Goal: Entertainment & Leisure: Consume media (video, audio)

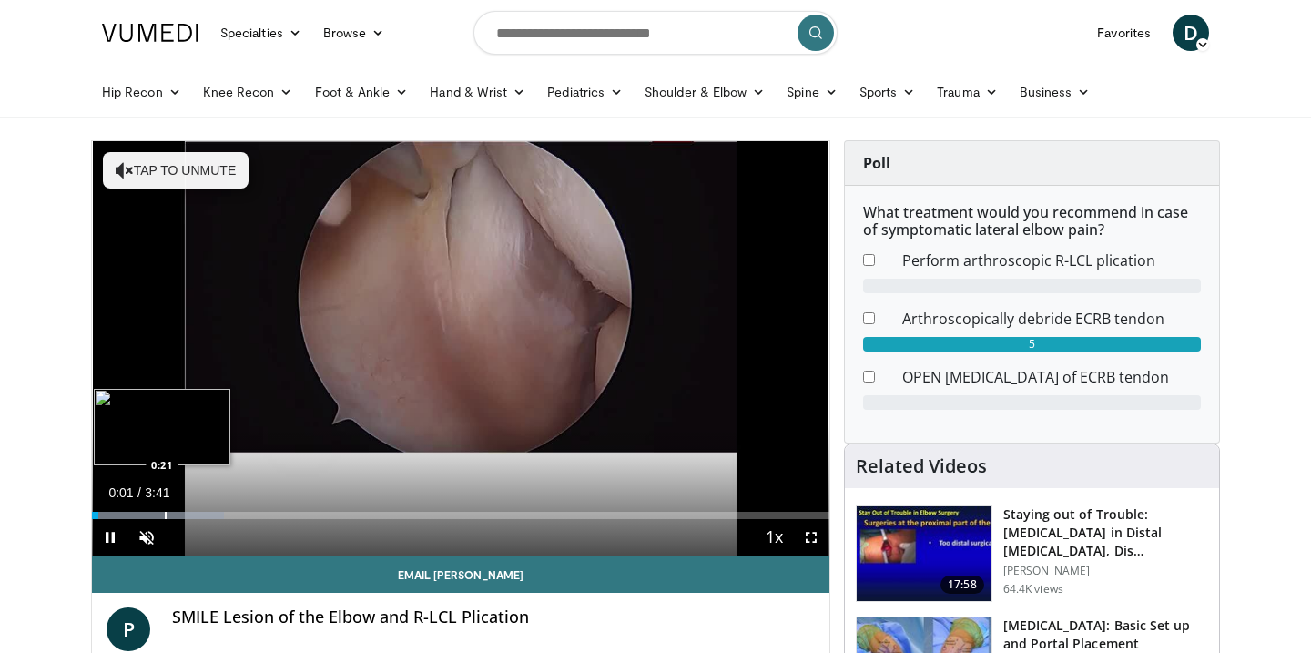
click at [167, 514] on div "Progress Bar" at bounding box center [166, 515] width 2 height 7
click at [307, 497] on div "Current Time 0:35 / Duration 3:41" at bounding box center [460, 492] width 737 height 16
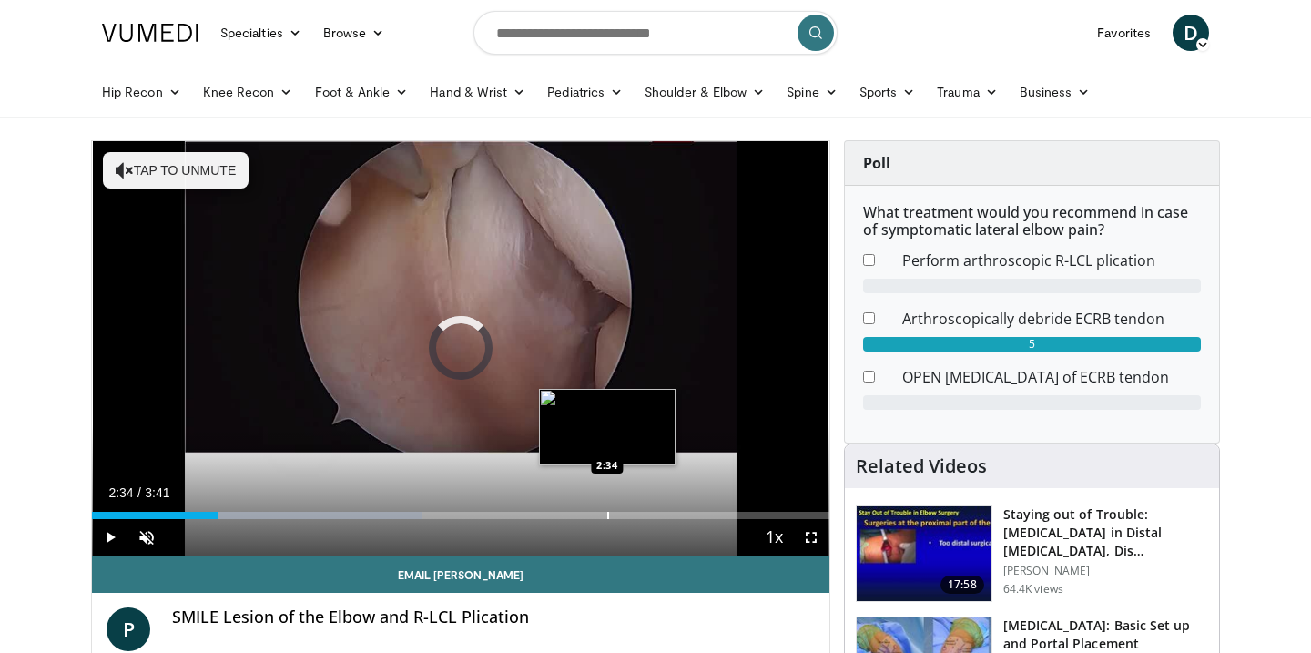
click at [606, 515] on div "Loaded : 44.84% 0:37 2:34" at bounding box center [460, 515] width 737 height 7
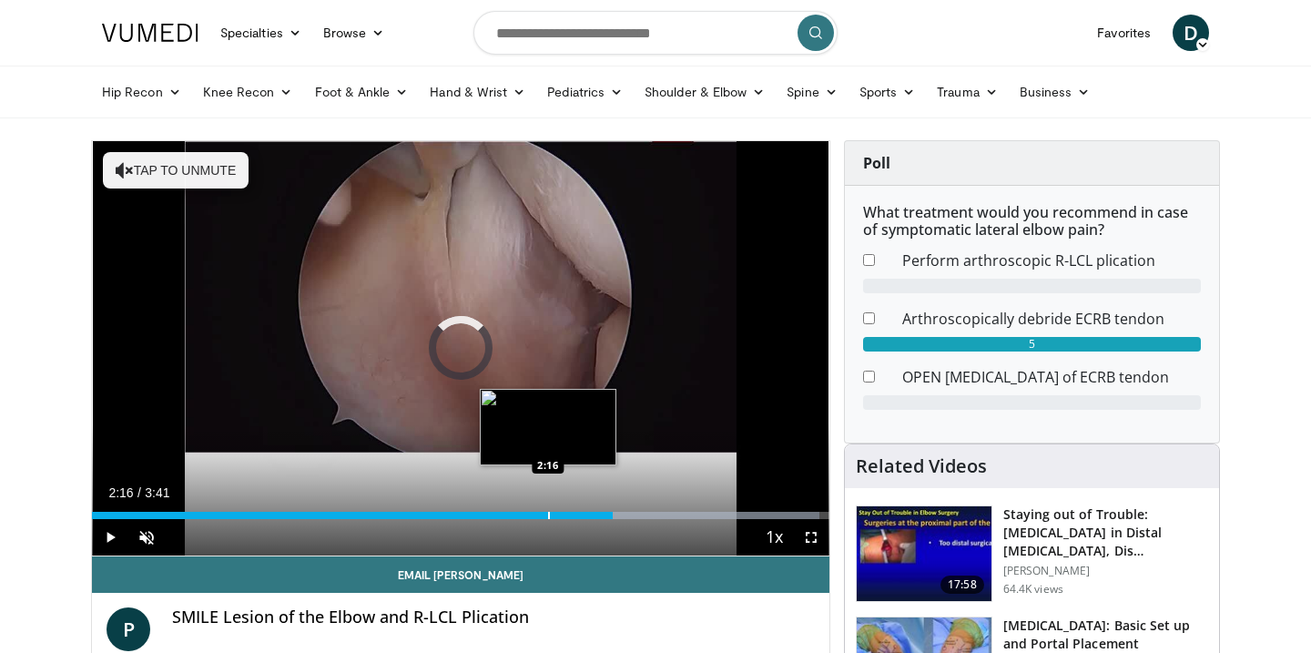
click at [548, 512] on div "Progress Bar" at bounding box center [549, 515] width 2 height 7
click at [534, 512] on div "Progress Bar" at bounding box center [535, 515] width 2 height 7
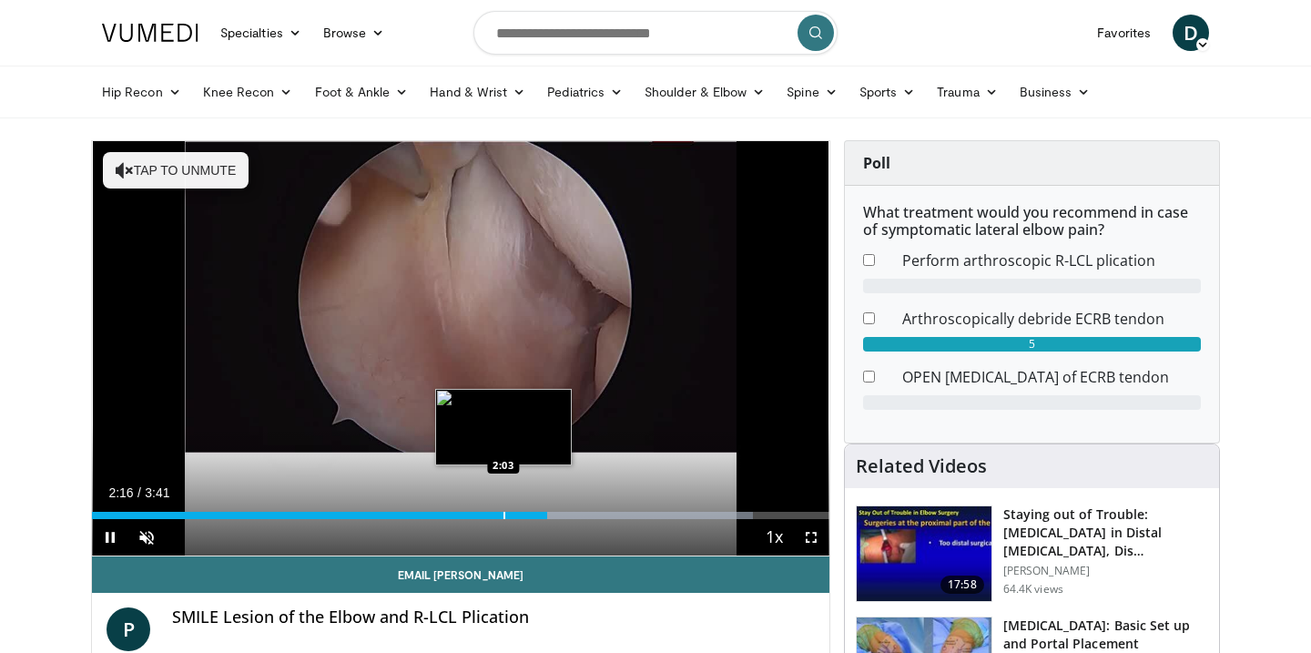
click at [503, 512] on div "Progress Bar" at bounding box center [504, 515] width 2 height 7
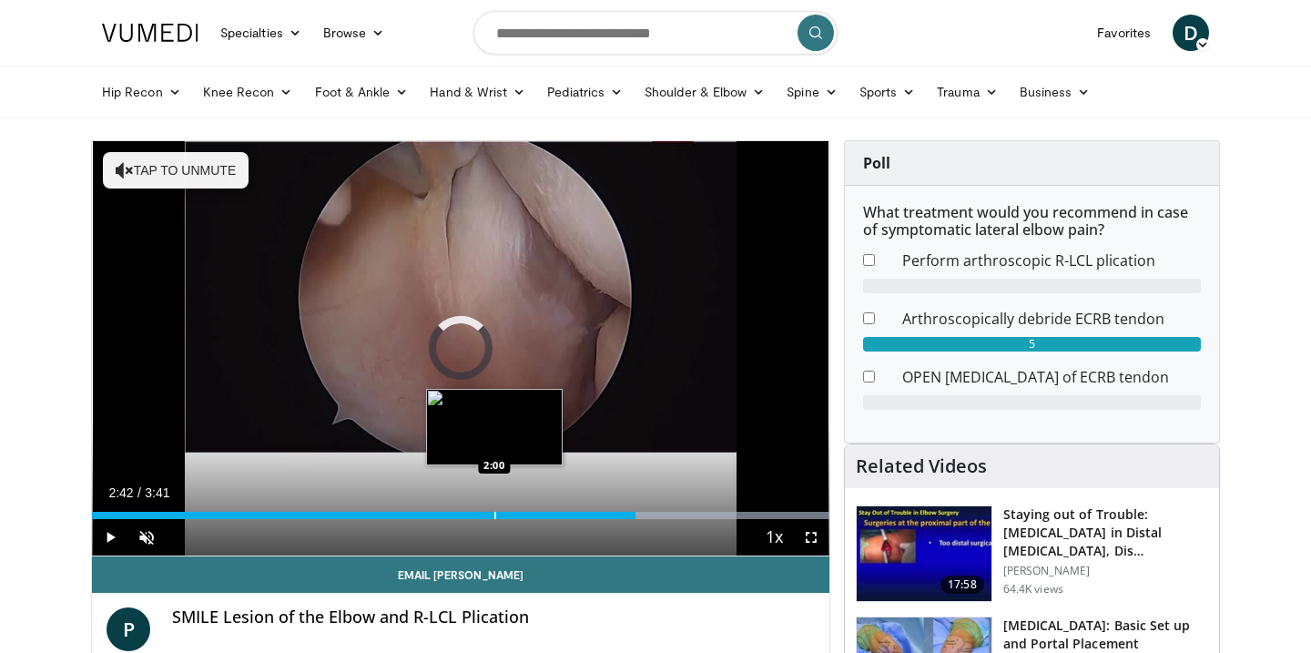
click at [494, 514] on div "Loaded : 100.00% 2:00 2:00" at bounding box center [460, 515] width 737 height 7
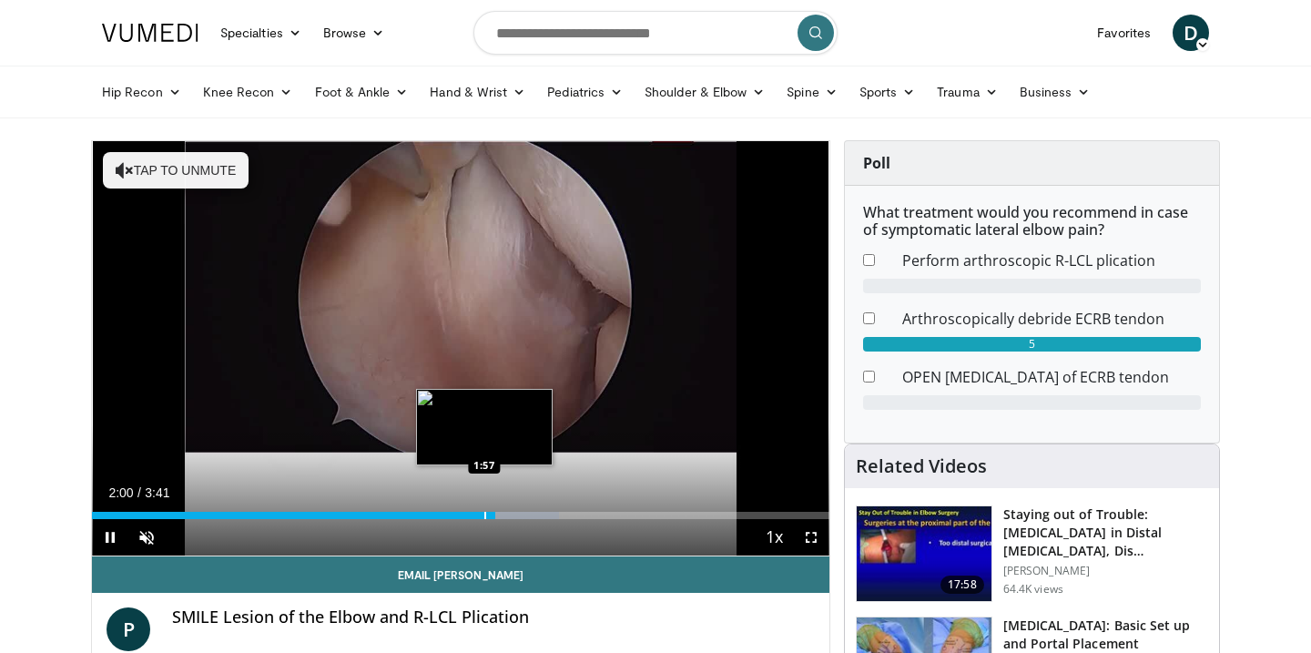
click at [484, 512] on div "Progress Bar" at bounding box center [485, 515] width 2 height 7
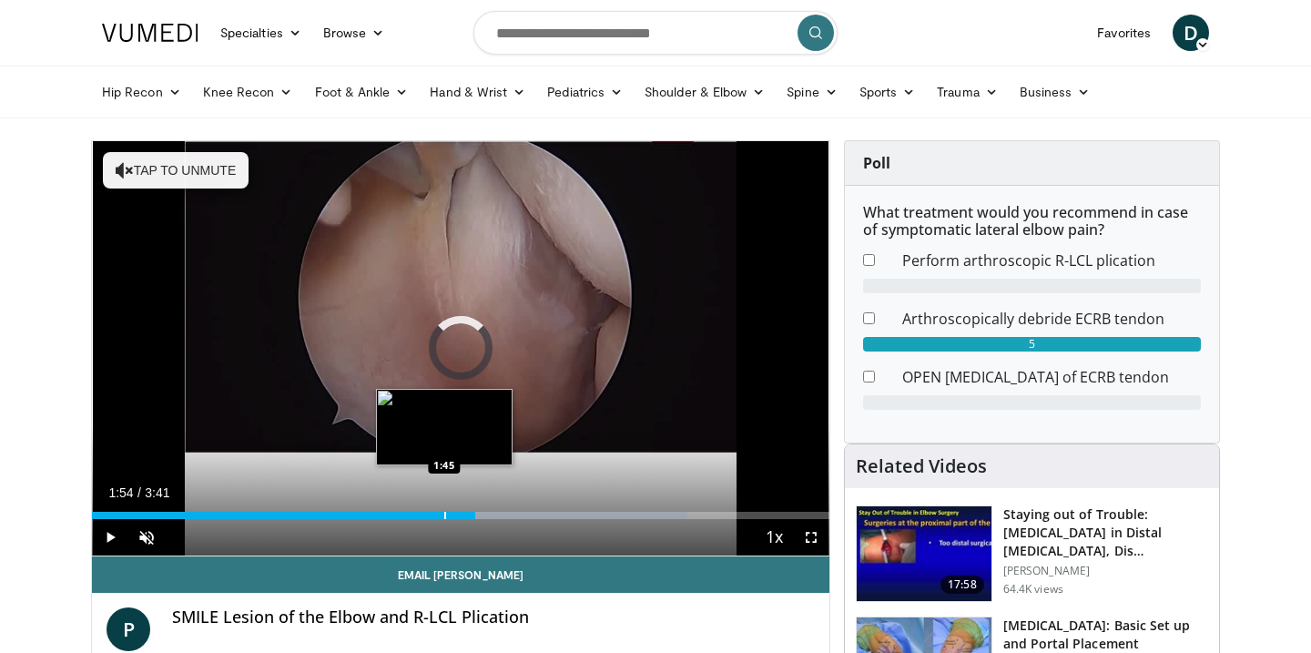
click at [444, 512] on div "Progress Bar" at bounding box center [445, 515] width 2 height 7
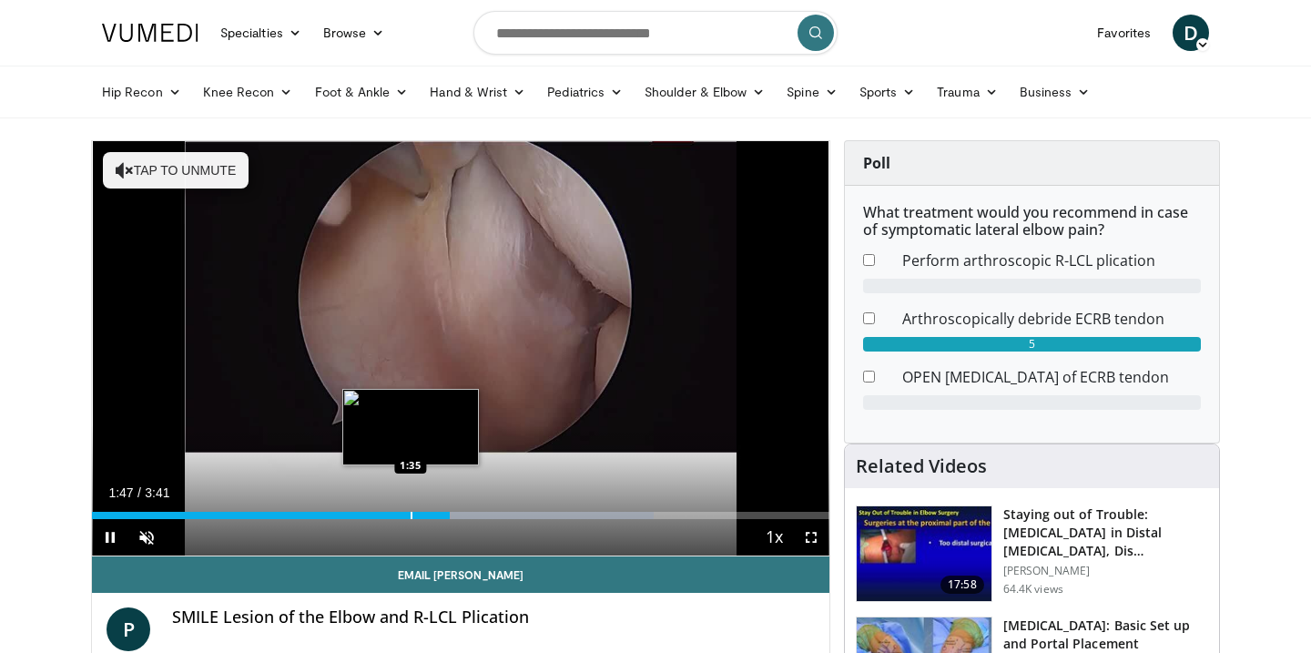
click at [411, 512] on div "Progress Bar" at bounding box center [412, 515] width 2 height 7
click at [380, 513] on div "Progress Bar" at bounding box center [381, 515] width 2 height 7
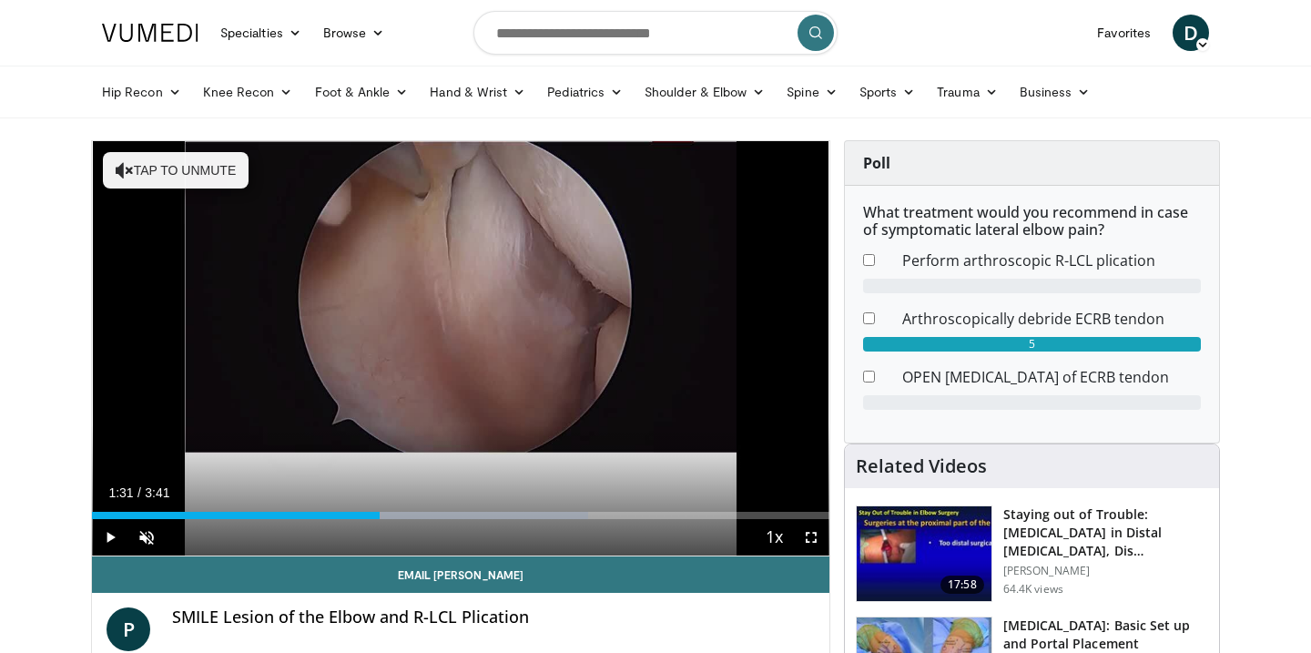
click at [396, 512] on div "Progress Bar" at bounding box center [397, 515] width 2 height 7
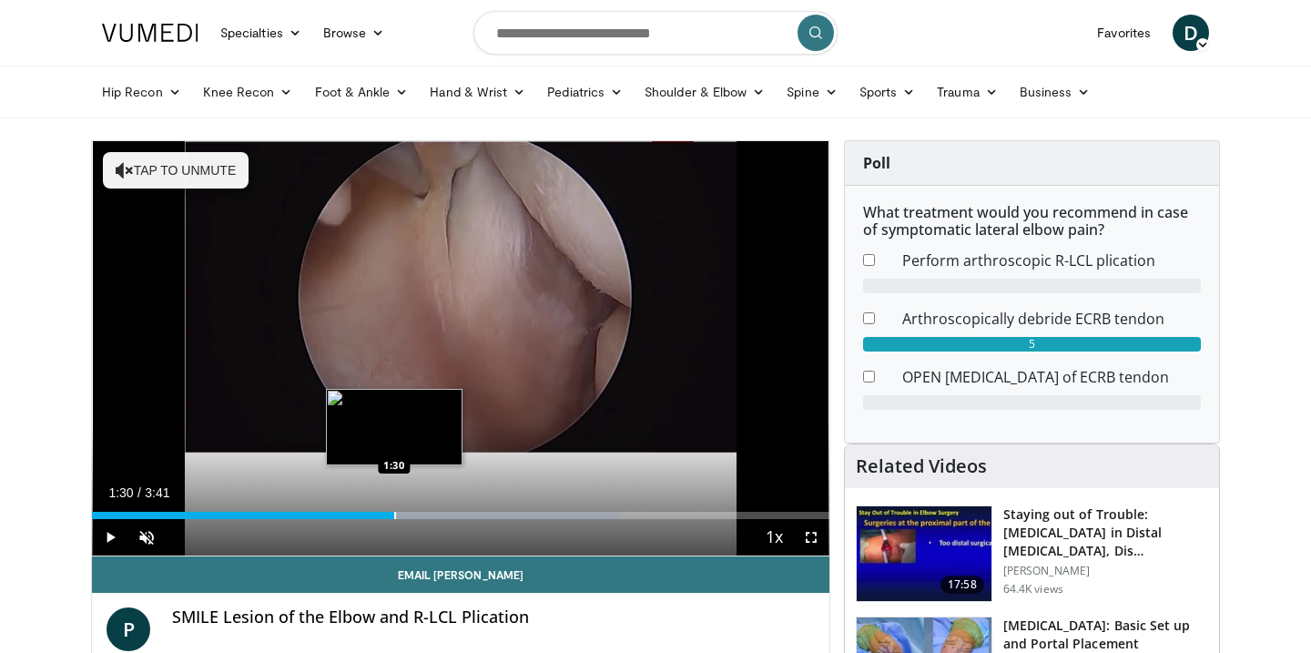
click at [394, 512] on div "Progress Bar" at bounding box center [395, 515] width 2 height 7
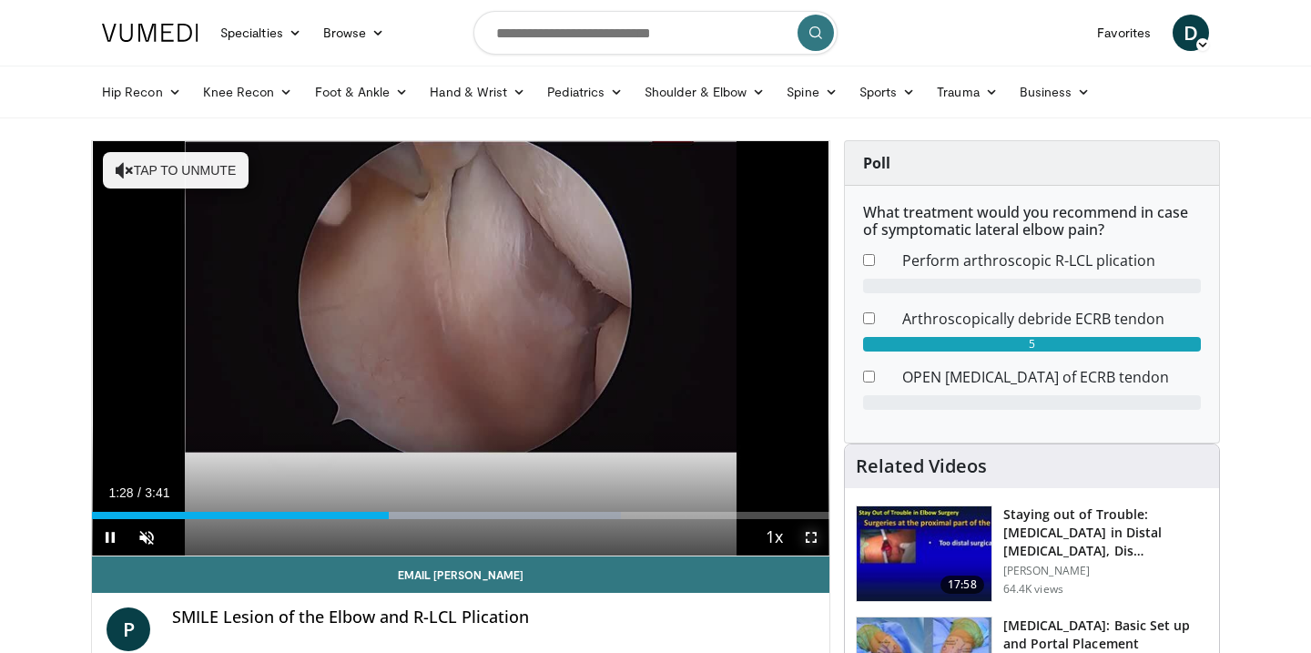
click at [815, 540] on span "Video Player" at bounding box center [811, 537] width 36 height 36
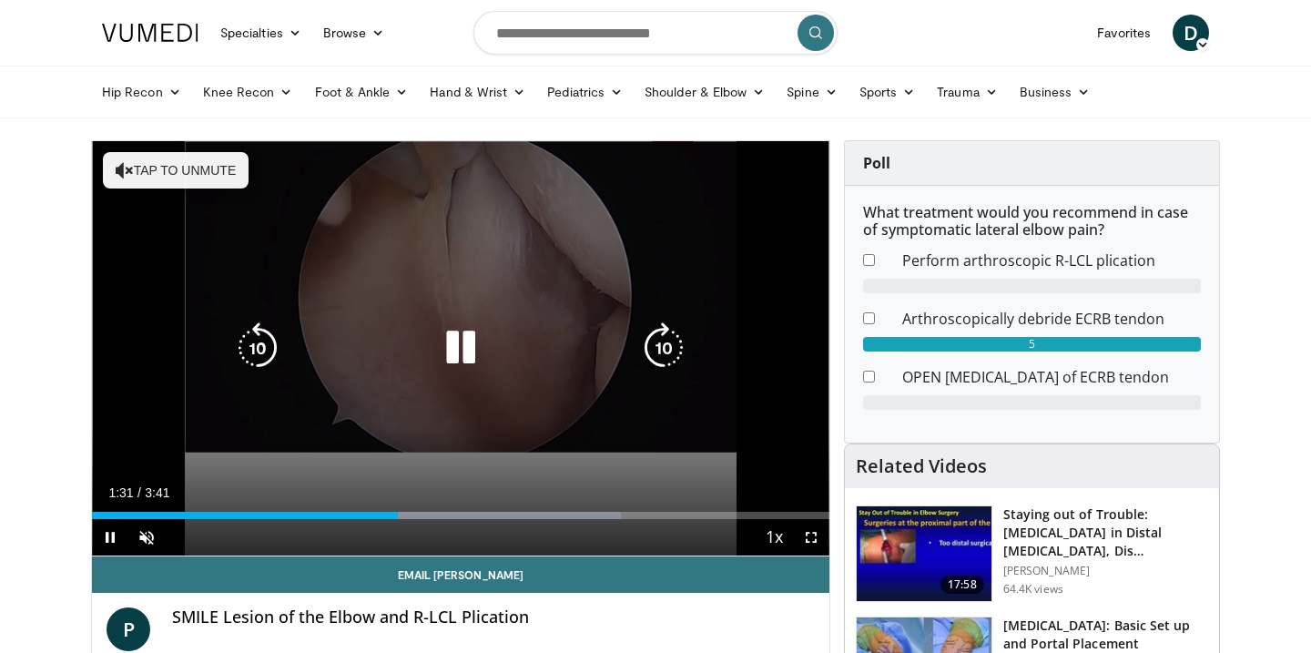
click at [465, 349] on icon "Video Player" at bounding box center [460, 347] width 51 height 51
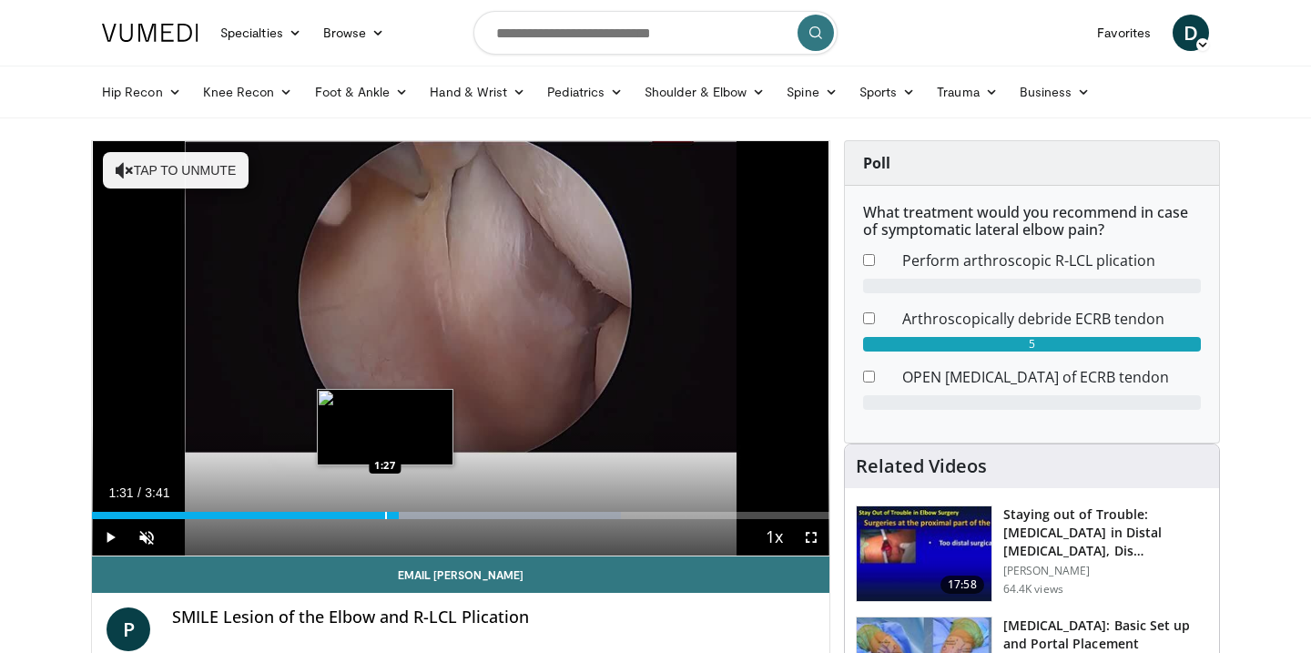
click at [386, 516] on div "Progress Bar" at bounding box center [386, 515] width 2 height 7
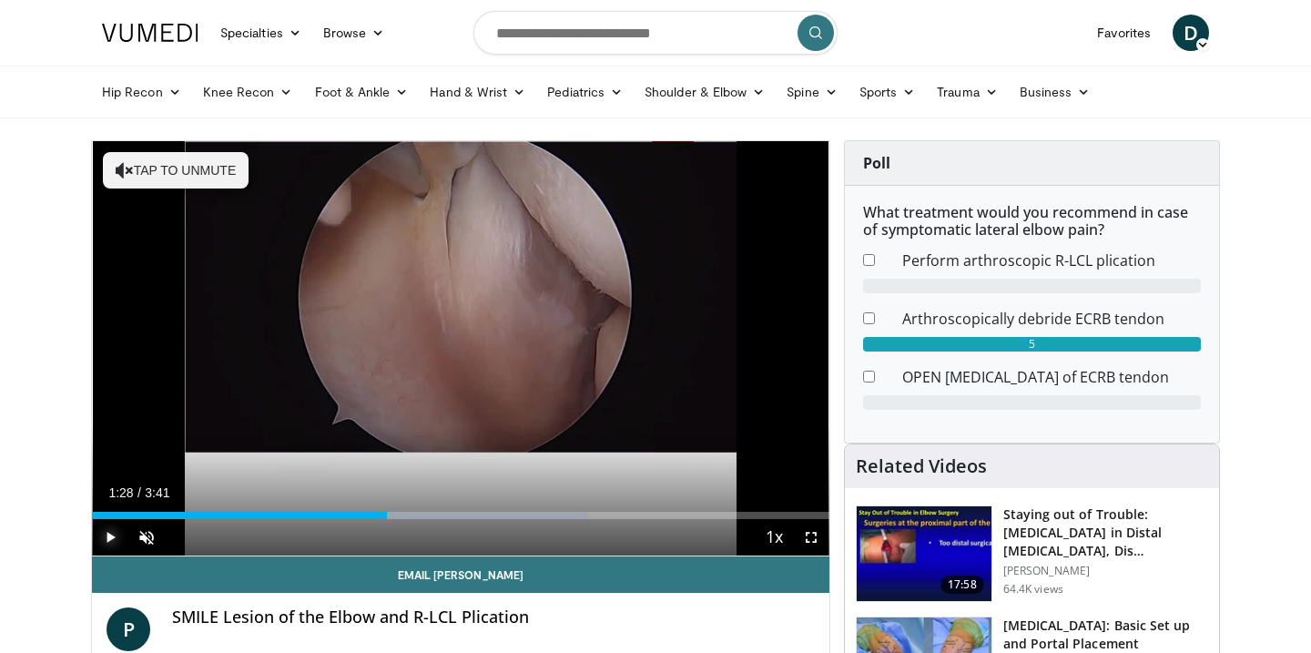
click at [110, 535] on span "Video Player" at bounding box center [110, 537] width 36 height 36
